Goal: Task Accomplishment & Management: Manage account settings

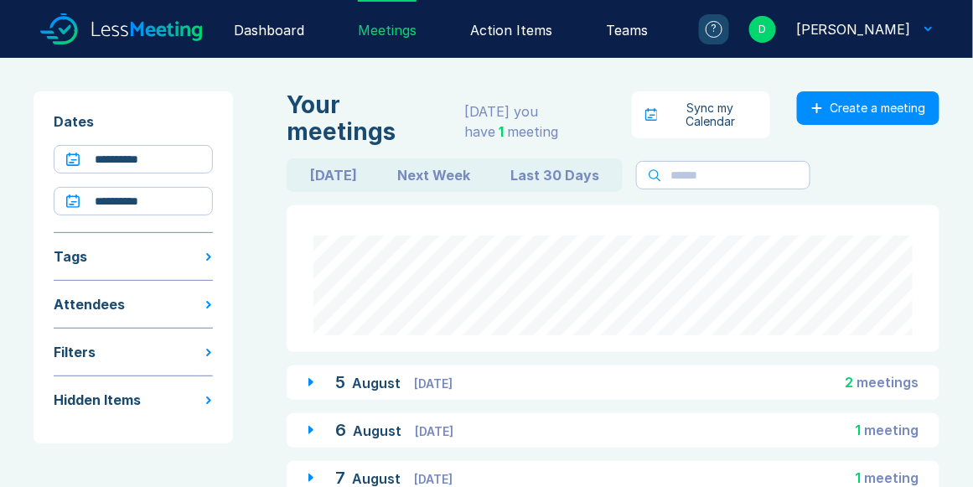
click at [412, 176] on button "Next Week" at bounding box center [433, 175] width 113 height 27
type input "**********"
click at [412, 176] on button "Next Week" at bounding box center [433, 175] width 113 height 27
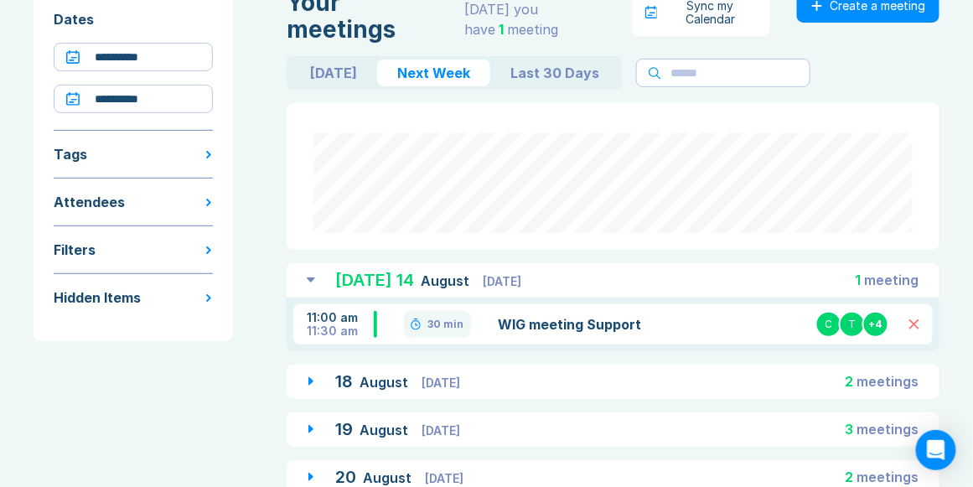
scroll to position [142, 0]
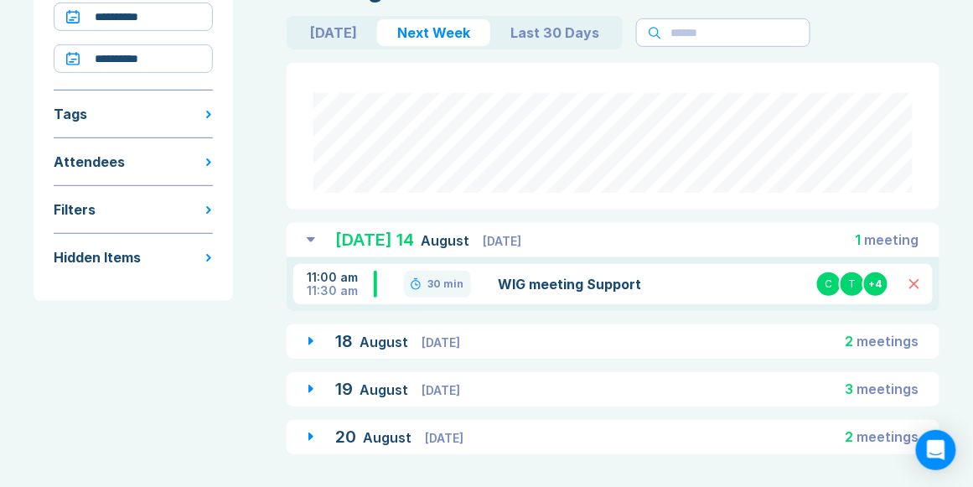
click at [583, 381] on div "[DATE] [DATE] 3 meeting s" at bounding box center [613, 389] width 653 height 34
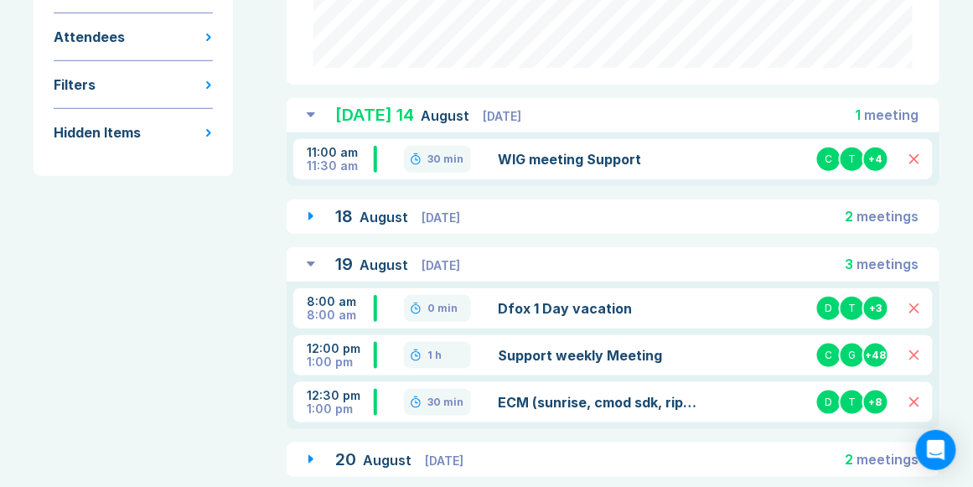
scroll to position [286, 0]
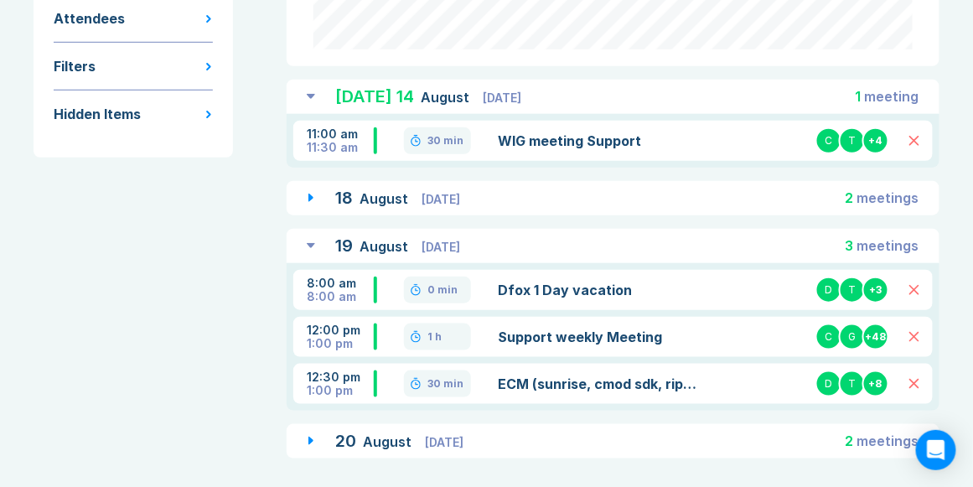
click at [598, 384] on link "ECM (sunrise, cmod sdk, riptide) support discussion" at bounding box center [600, 384] width 204 height 20
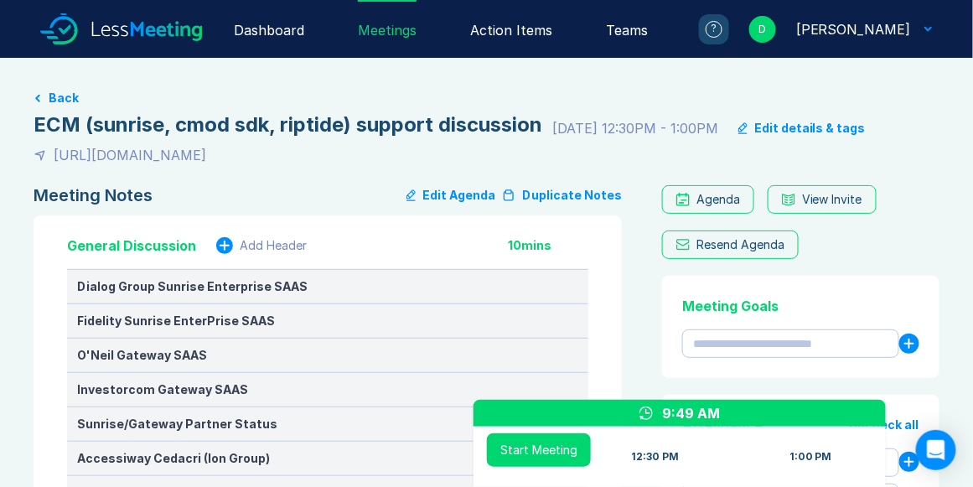
click at [544, 198] on button "Duplicate Notes" at bounding box center [562, 195] width 120 height 20
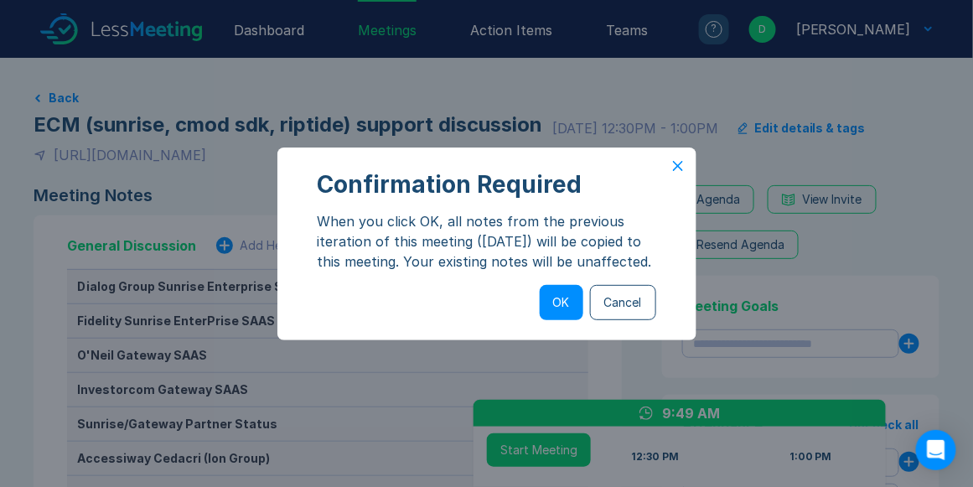
click at [564, 316] on button "OK" at bounding box center [562, 302] width 44 height 35
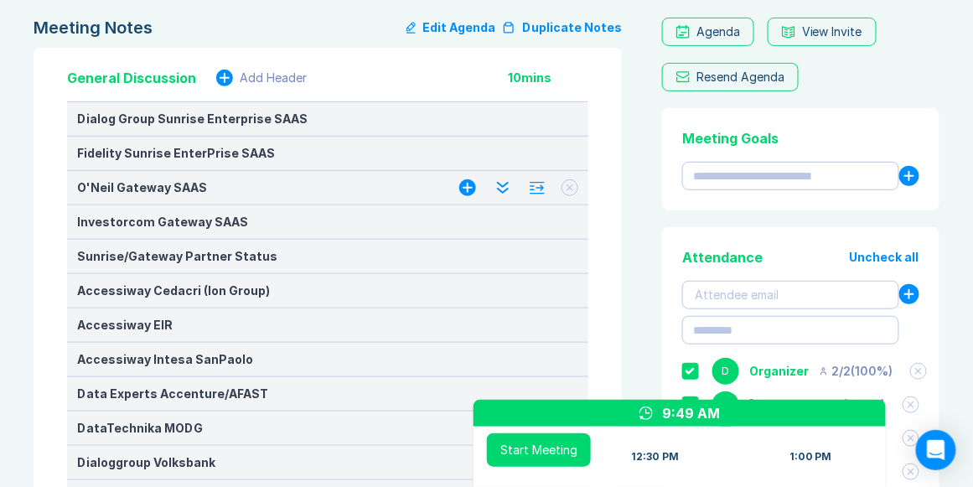
scroll to position [96, 0]
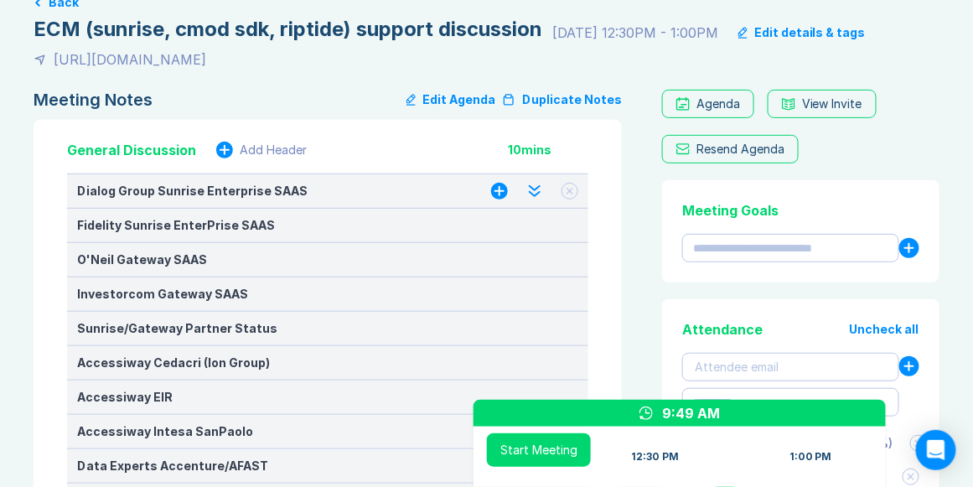
click at [568, 192] on icon at bounding box center [570, 192] width 6 height 6
click at [571, 225] on icon at bounding box center [569, 225] width 7 height 7
click at [571, 225] on icon at bounding box center [570, 225] width 20 height 20
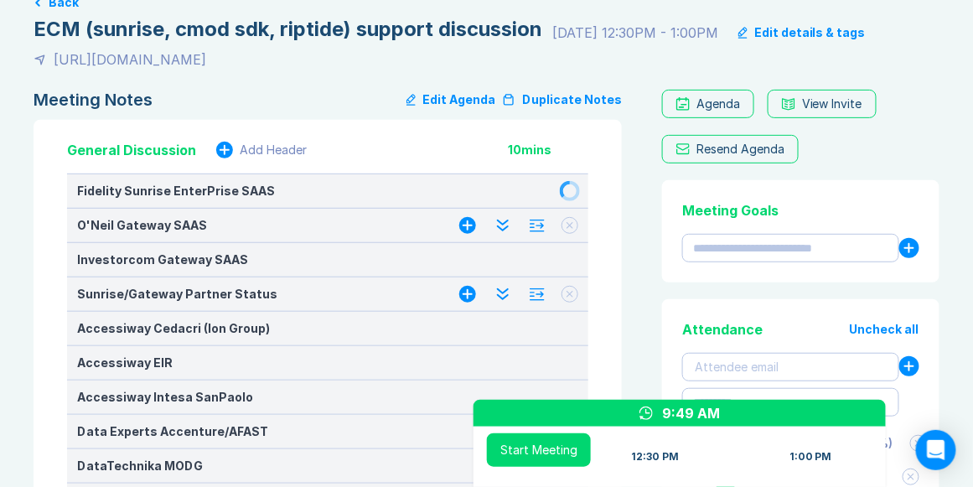
click at [573, 296] on icon at bounding box center [569, 294] width 7 height 7
click at [576, 258] on button at bounding box center [569, 259] width 17 height 17
click at [568, 232] on button at bounding box center [569, 225] width 17 height 17
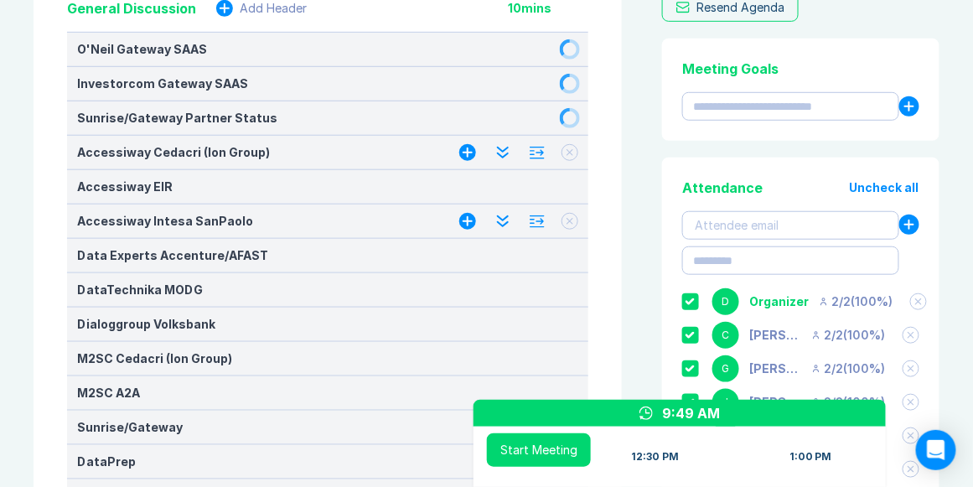
scroll to position [239, 0]
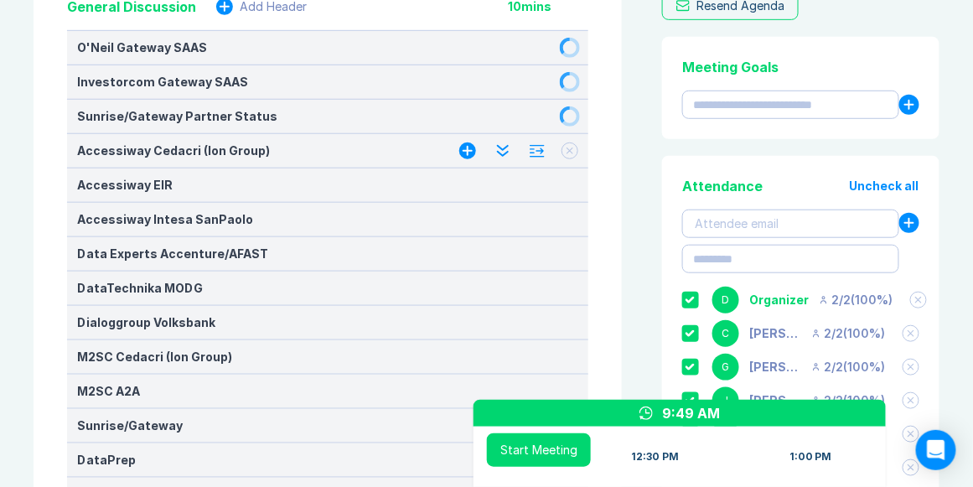
click at [569, 158] on button at bounding box center [569, 150] width 17 height 17
click at [569, 178] on button at bounding box center [569, 185] width 17 height 17
click at [574, 214] on button at bounding box center [569, 219] width 17 height 17
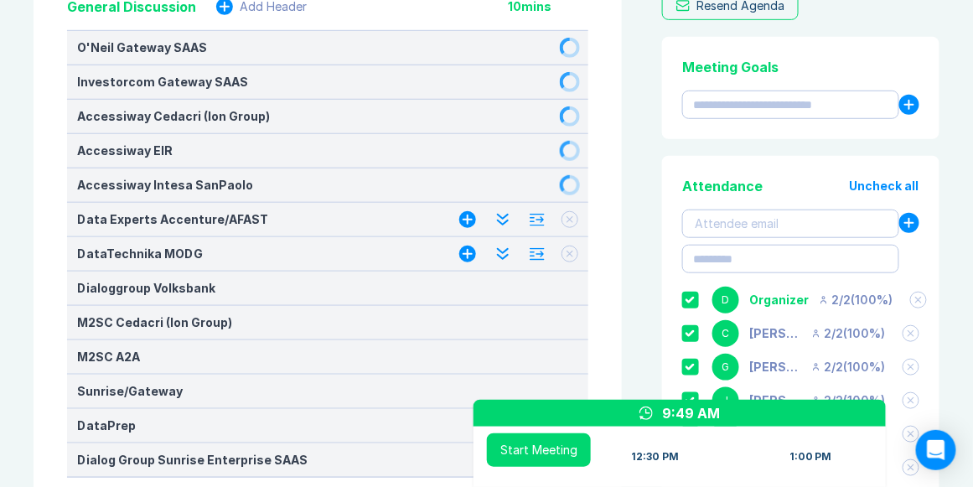
click at [570, 254] on icon at bounding box center [569, 254] width 7 height 7
click at [571, 289] on icon at bounding box center [569, 288] width 7 height 7
click at [569, 217] on icon at bounding box center [570, 220] width 6 height 6
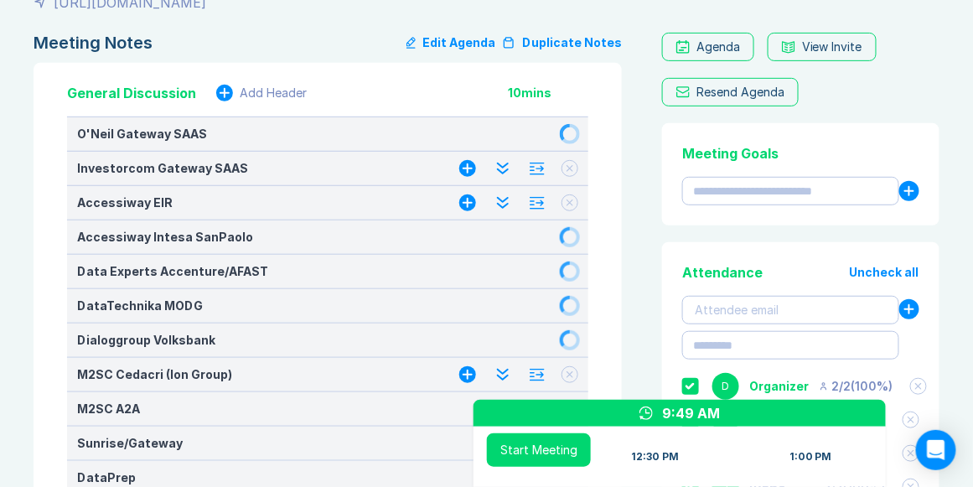
scroll to position [48, 0]
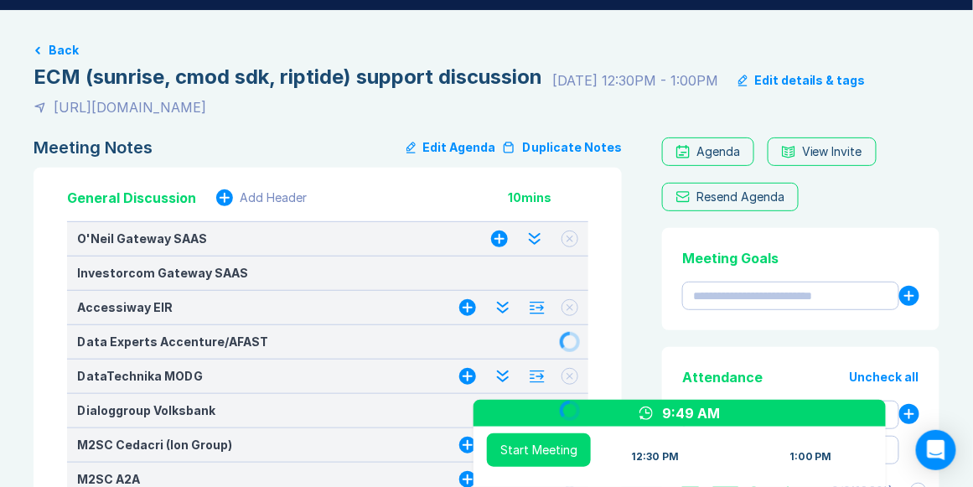
click at [709, 416] on div "9:49 AM" at bounding box center [692, 413] width 58 height 20
